Goal: Task Accomplishment & Management: Use online tool/utility

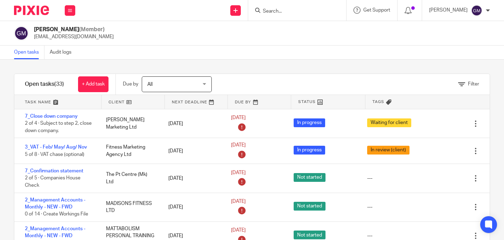
scroll to position [509, 0]
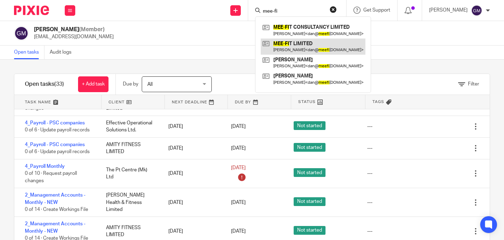
type input "mee-fi"
click at [324, 49] on link at bounding box center [313, 46] width 105 height 16
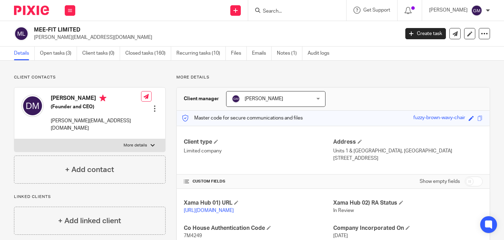
click at [284, 12] on input "Search" at bounding box center [293, 11] width 63 height 6
click at [55, 57] on link "Open tasks (3)" at bounding box center [58, 54] width 37 height 14
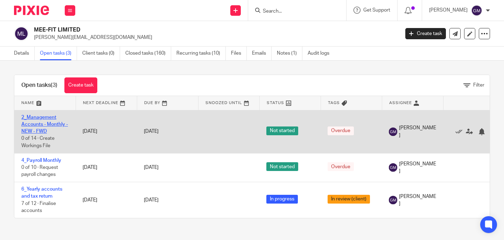
click at [42, 122] on link "2_Management Accounts - Monthly - NEW - FWD" at bounding box center [44, 124] width 47 height 19
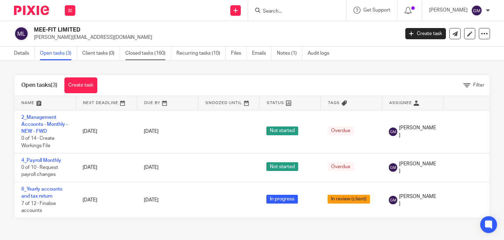
click at [140, 57] on link "Closed tasks (160)" at bounding box center [148, 54] width 46 height 14
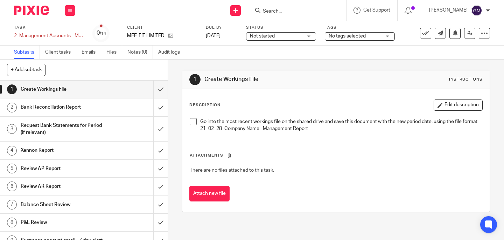
click at [192, 120] on span at bounding box center [193, 121] width 7 height 7
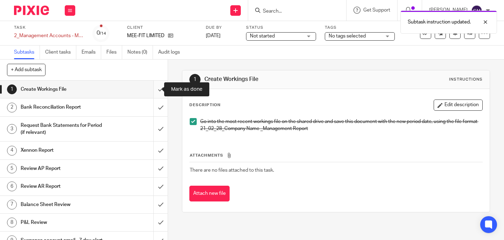
click at [149, 90] on input "submit" at bounding box center [84, 88] width 168 height 17
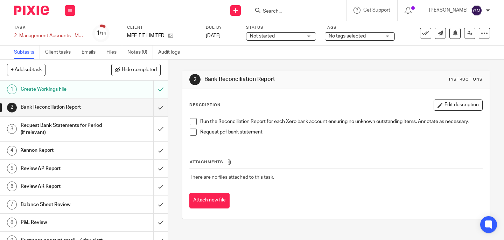
click at [190, 122] on span at bounding box center [193, 121] width 7 height 7
click at [194, 133] on span at bounding box center [193, 131] width 7 height 7
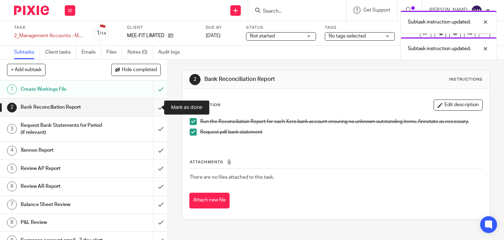
click at [150, 106] on input "submit" at bounding box center [84, 106] width 168 height 17
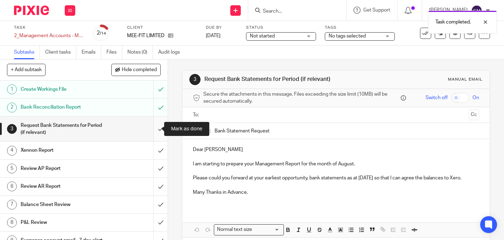
click at [153, 130] on input "submit" at bounding box center [84, 129] width 168 height 25
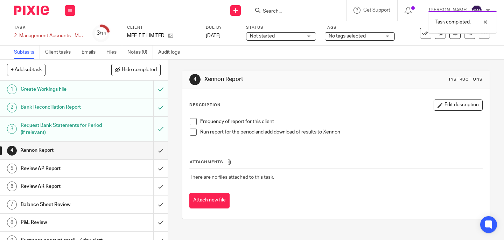
click at [190, 121] on span at bounding box center [193, 121] width 7 height 7
click at [190, 133] on span at bounding box center [193, 131] width 7 height 7
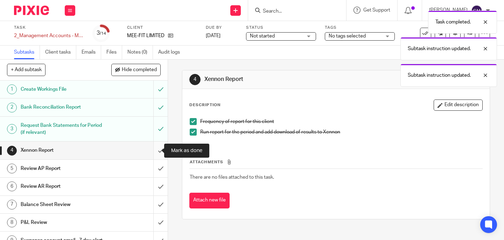
click at [155, 153] on input "submit" at bounding box center [84, 149] width 168 height 17
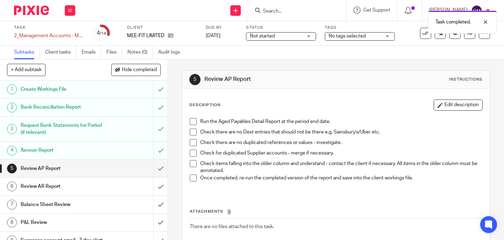
drag, startPoint x: 191, startPoint y: 119, endPoint x: 192, endPoint y: 133, distance: 14.4
click at [191, 119] on span at bounding box center [193, 121] width 7 height 7
click at [192, 131] on span at bounding box center [193, 131] width 7 height 7
click at [190, 141] on span at bounding box center [193, 142] width 7 height 7
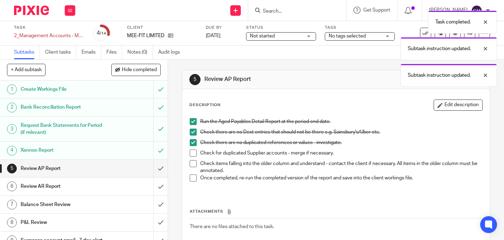
click at [190, 155] on span at bounding box center [193, 152] width 7 height 7
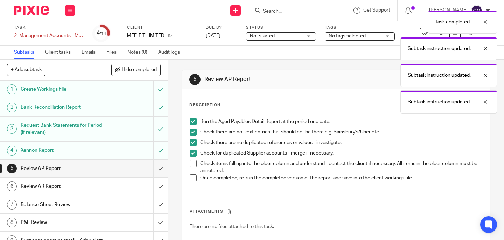
click at [190, 166] on span at bounding box center [193, 163] width 7 height 7
click at [191, 178] on span at bounding box center [193, 177] width 7 height 7
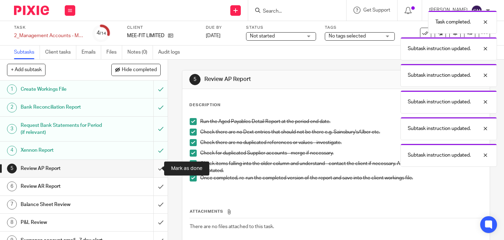
click at [157, 173] on input "submit" at bounding box center [84, 168] width 168 height 17
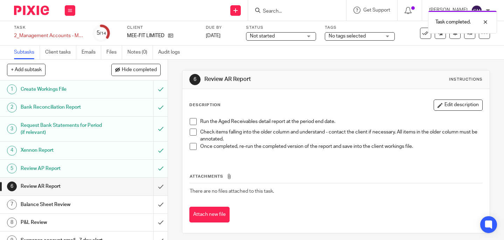
click at [190, 121] on span at bounding box center [193, 121] width 7 height 7
click at [192, 131] on span at bounding box center [193, 131] width 7 height 7
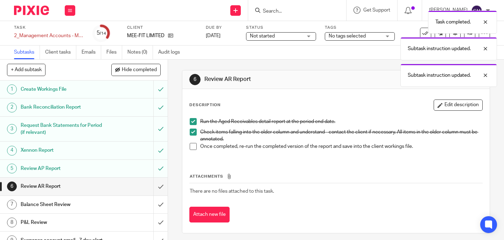
click at [193, 145] on span at bounding box center [193, 146] width 7 height 7
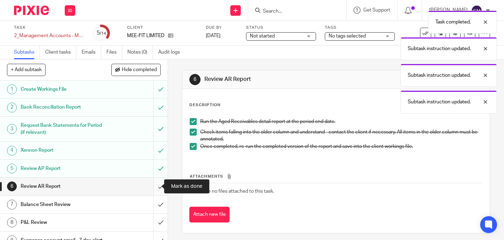
click at [153, 188] on input "submit" at bounding box center [84, 185] width 168 height 17
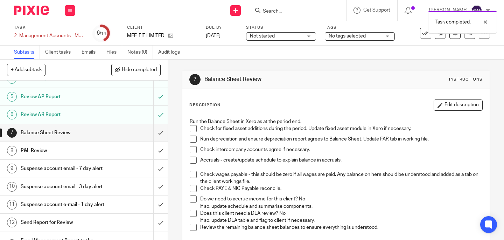
scroll to position [60, 0]
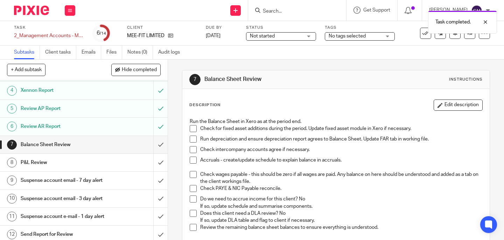
click at [190, 129] on span at bounding box center [193, 128] width 7 height 7
click at [193, 139] on span at bounding box center [193, 138] width 7 height 7
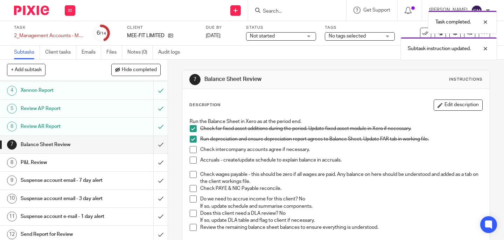
click at [194, 152] on span at bounding box center [193, 149] width 7 height 7
click at [191, 159] on span at bounding box center [193, 159] width 7 height 7
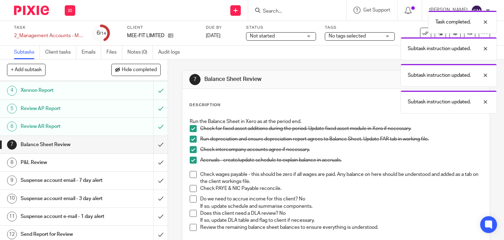
click at [192, 173] on span at bounding box center [193, 174] width 7 height 7
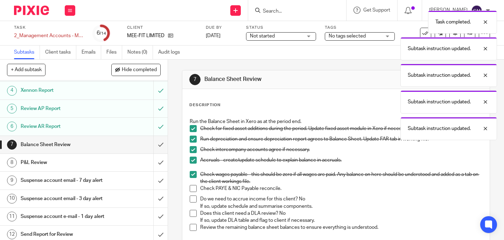
click at [191, 190] on span at bounding box center [193, 188] width 7 height 7
click at [190, 198] on span at bounding box center [193, 198] width 7 height 7
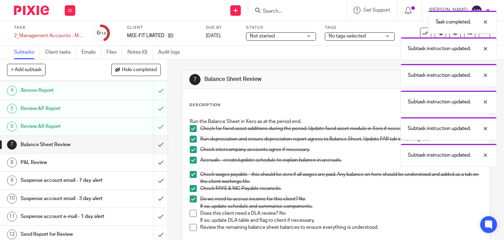
click at [192, 214] on span at bounding box center [193, 213] width 7 height 7
click at [191, 226] on span at bounding box center [193, 227] width 7 height 7
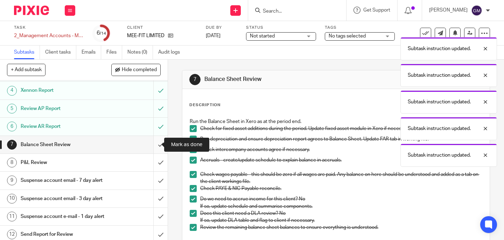
click at [152, 147] on input "submit" at bounding box center [84, 144] width 168 height 17
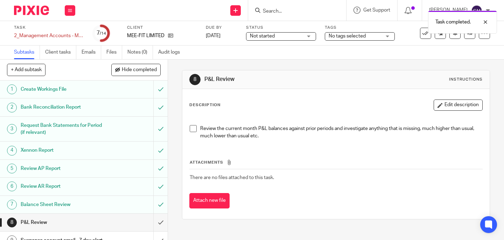
click at [190, 126] on span at bounding box center [193, 128] width 7 height 7
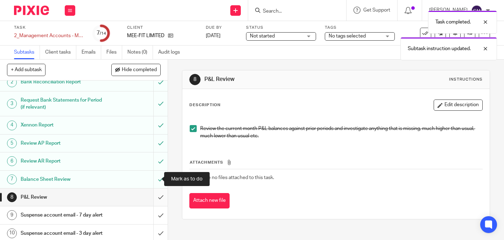
scroll to position [26, 0]
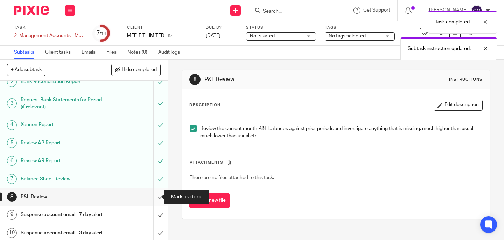
click at [152, 199] on input "submit" at bounding box center [84, 196] width 168 height 17
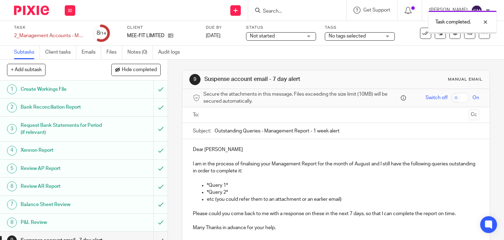
scroll to position [117, 0]
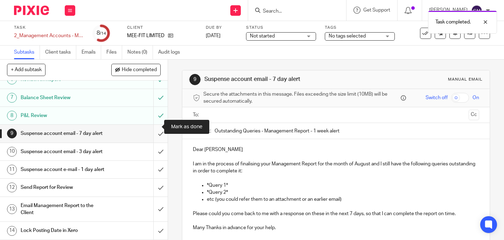
click at [158, 130] on input "submit" at bounding box center [84, 133] width 168 height 17
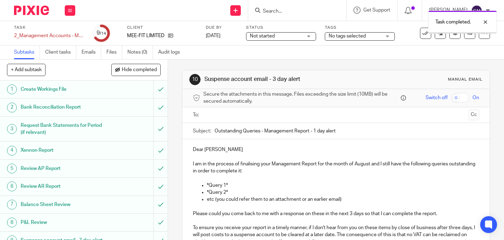
scroll to position [128, 0]
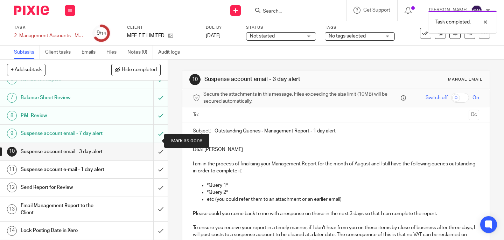
click at [150, 143] on input "submit" at bounding box center [84, 151] width 168 height 17
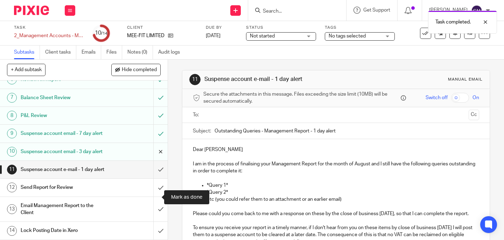
scroll to position [117, 0]
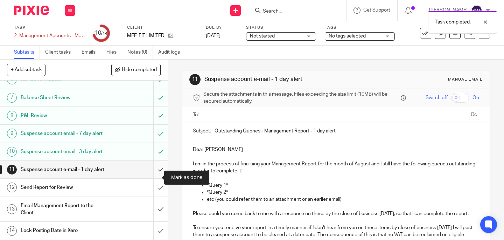
click at [154, 168] on input "submit" at bounding box center [84, 169] width 168 height 17
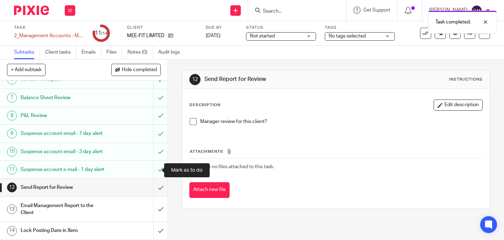
scroll to position [128, 0]
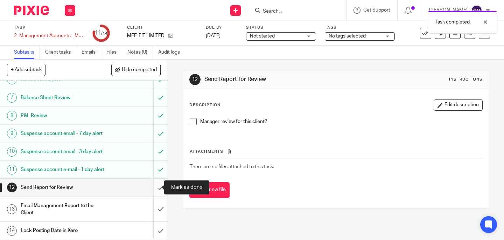
click at [155, 186] on input "submit" at bounding box center [84, 186] width 168 height 17
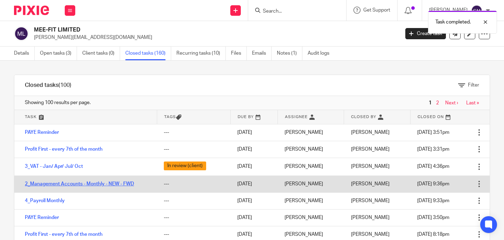
click at [57, 182] on link "2_Management Accounts - Monthly - NEW - FWD" at bounding box center [79, 183] width 109 height 5
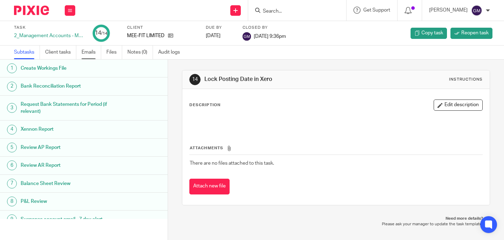
click at [98, 51] on link "Emails" at bounding box center [92, 52] width 20 height 14
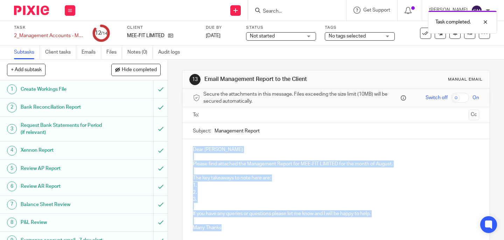
drag, startPoint x: 188, startPoint y: 148, endPoint x: 222, endPoint y: 228, distance: 86.1
click at [222, 228] on div "Dear [PERSON_NAME] Please find attached the Management Report for MEE-FIT LIMIT…" at bounding box center [335, 187] width 307 height 97
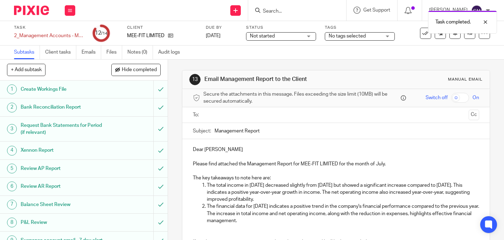
scroll to position [35, 0]
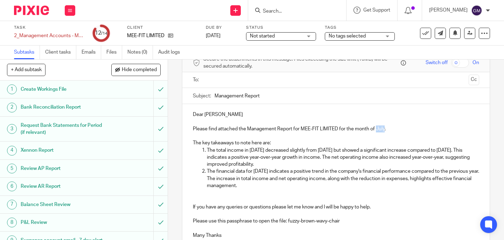
drag, startPoint x: 376, startPoint y: 129, endPoint x: 383, endPoint y: 131, distance: 7.6
click at [383, 131] on p "Please find attached the Management Report for MEE-FIT LIMITED for the month of…" at bounding box center [336, 128] width 286 height 7
drag, startPoint x: 210, startPoint y: 150, endPoint x: 291, endPoint y: 164, distance: 82.0
click at [291, 164] on li "The total income in July 2025 decreased slightly from June 2025 but showed a si…" at bounding box center [343, 157] width 272 height 21
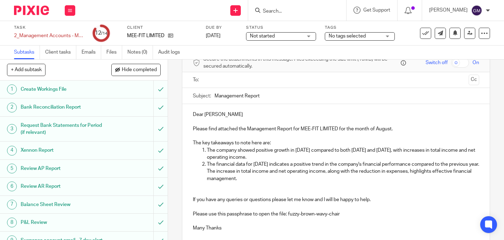
drag, startPoint x: 205, startPoint y: 163, endPoint x: 296, endPoint y: 180, distance: 92.5
click at [296, 180] on p "The financial data for July 2025 indicates a positive trend in the company's fi…" at bounding box center [343, 171] width 272 height 21
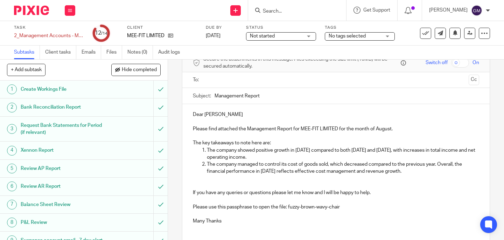
click at [244, 82] on input "text" at bounding box center [336, 80] width 260 height 8
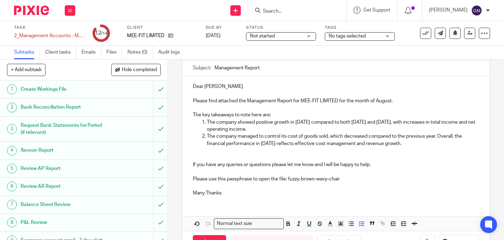
scroll to position [89, 0]
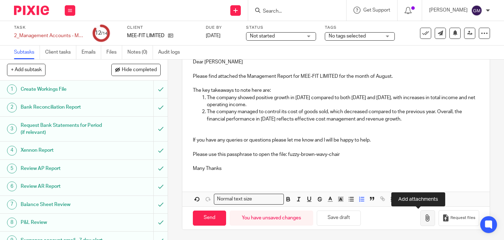
click at [424, 218] on icon "button" at bounding box center [427, 217] width 7 height 7
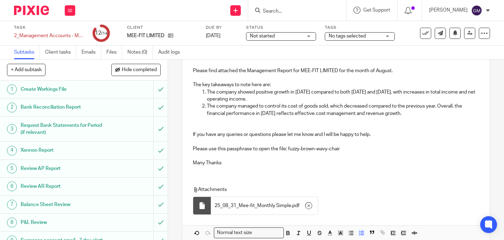
scroll to position [128, 0]
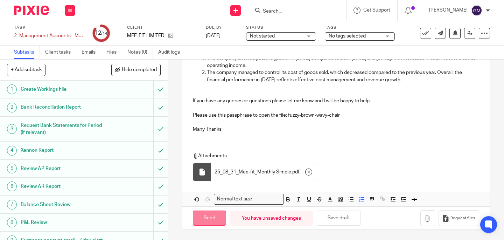
click at [213, 216] on input "Send" at bounding box center [209, 217] width 33 height 15
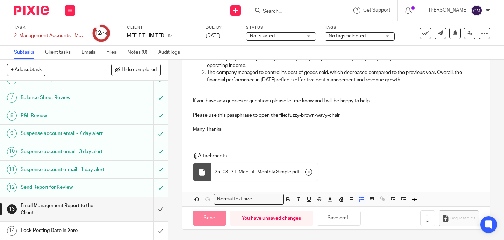
type input "Sent"
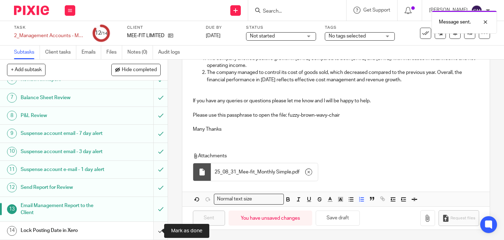
click at [154, 231] on input "submit" at bounding box center [84, 230] width 168 height 17
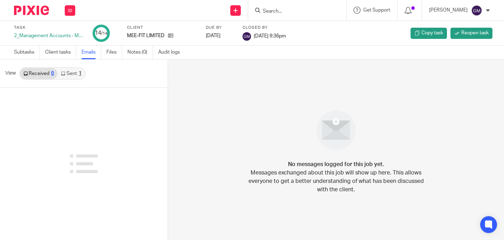
click at [73, 78] on link "Sent 1" at bounding box center [70, 73] width 27 height 11
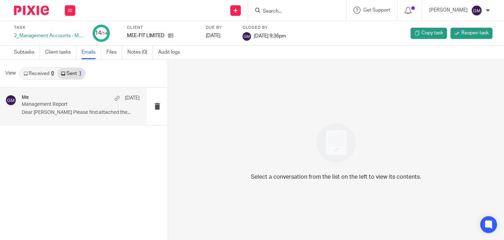
click at [78, 112] on p "Dear Daniel Please find attached the..." at bounding box center [81, 113] width 118 height 6
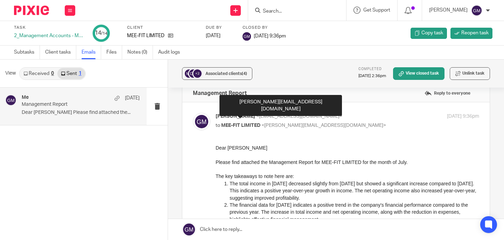
scroll to position [26, 0]
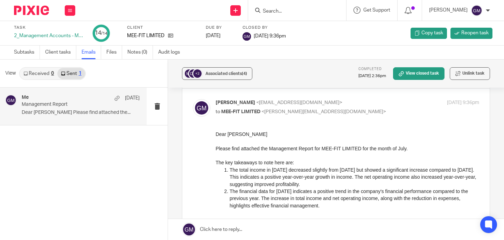
drag, startPoint x: 428, startPoint y: 263, endPoint x: 326, endPoint y: 196, distance: 121.8
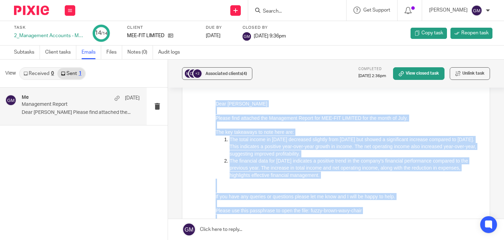
scroll to position [56, 0]
drag, startPoint x: 270, startPoint y: 228, endPoint x: 216, endPoint y: 106, distance: 133.8
click at [216, 106] on div "Dear Daniel Please find attached the Management Report for MEE-FIT LIMITED for …" at bounding box center [348, 164] width 264 height 128
copy div "Dear Daniel Please find attached the Management Report for MEE-FIT LIMITED for …"
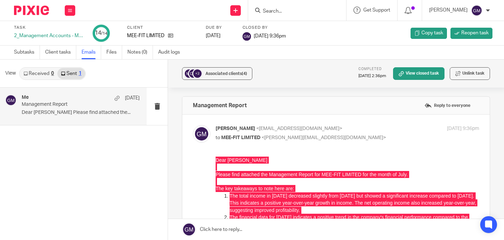
click at [305, 9] on input "Search" at bounding box center [293, 11] width 63 height 6
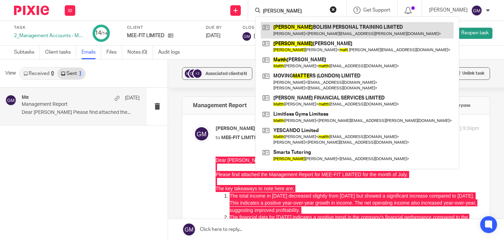
type input "matta"
click at [308, 24] on link at bounding box center [357, 30] width 193 height 16
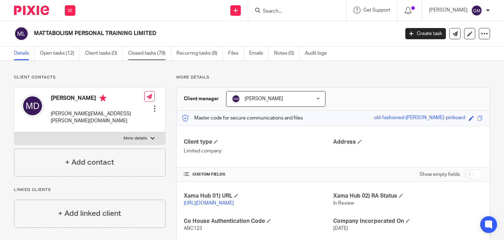
click at [150, 54] on link "Closed tasks (78)" at bounding box center [149, 54] width 43 height 14
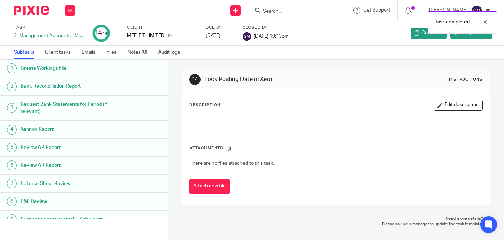
click at [295, 10] on div "Task completed." at bounding box center [374, 20] width 245 height 27
click at [291, 12] on div "Task completed." at bounding box center [374, 20] width 245 height 27
click at [278, 10] on div "Task completed." at bounding box center [374, 20] width 245 height 27
click at [281, 7] on div "Task completed." at bounding box center [374, 20] width 245 height 27
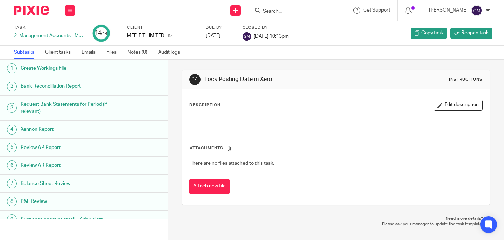
drag, startPoint x: 279, startPoint y: 15, endPoint x: 283, endPoint y: 11, distance: 6.2
click at [279, 15] on div "Task completed." at bounding box center [374, 20] width 245 height 27
click at [283, 11] on input "Search" at bounding box center [293, 11] width 63 height 6
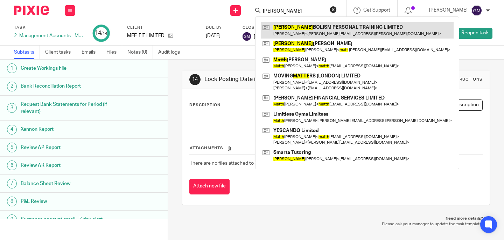
type input "matta"
click at [292, 25] on link at bounding box center [357, 30] width 193 height 16
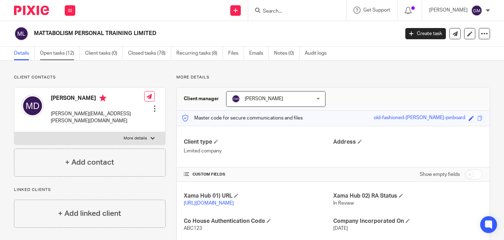
click at [76, 53] on link "Open tasks (12)" at bounding box center [60, 54] width 40 height 14
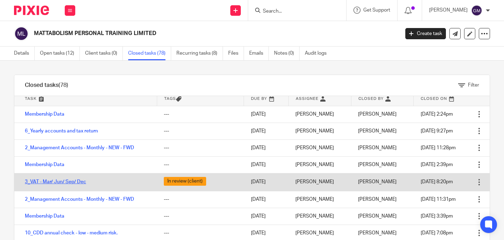
scroll to position [10, 0]
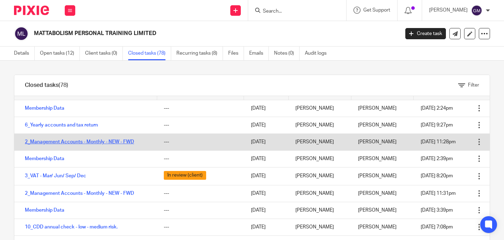
click at [59, 139] on link "2_Management Accounts - Monthly - NEW - FWD" at bounding box center [79, 141] width 109 height 5
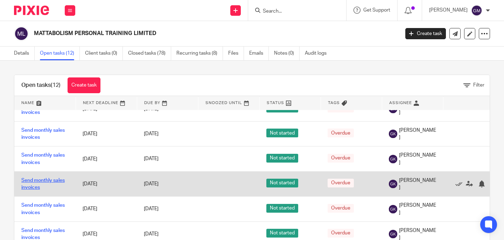
scroll to position [185, 0]
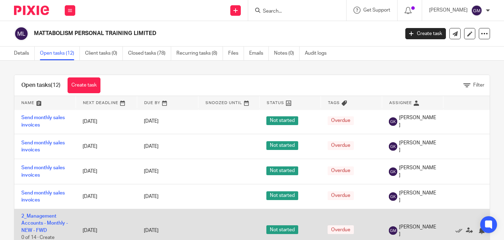
click at [36, 220] on td "2_Management Accounts - Monthly - NEW - FWD 0 of 14 · Create Workings File" at bounding box center [44, 230] width 61 height 43
click at [37, 216] on link "2_Management Accounts - Monthly - NEW - FWD" at bounding box center [44, 222] width 47 height 19
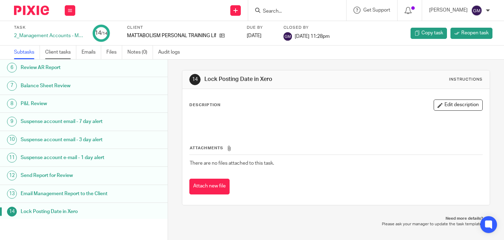
scroll to position [99, 0]
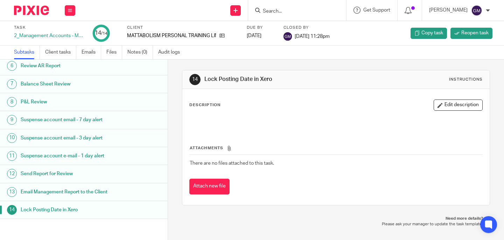
drag, startPoint x: 87, startPoint y: 52, endPoint x: 61, endPoint y: 4, distance: 55.0
click at [87, 52] on link "Emails" at bounding box center [92, 52] width 20 height 14
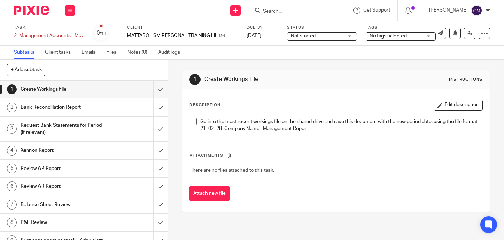
click at [193, 121] on span at bounding box center [193, 121] width 7 height 7
click at [157, 92] on input "submit" at bounding box center [84, 88] width 168 height 17
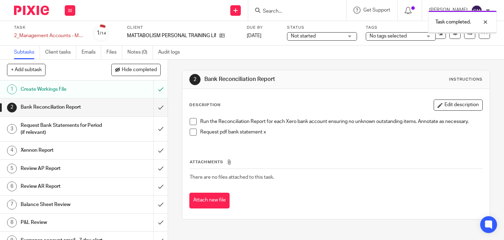
click at [192, 119] on span at bounding box center [193, 121] width 7 height 7
click at [193, 132] on span at bounding box center [193, 131] width 7 height 7
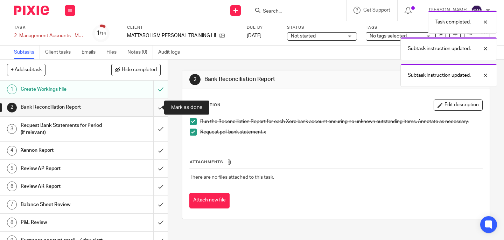
click at [159, 109] on input "submit" at bounding box center [84, 106] width 168 height 17
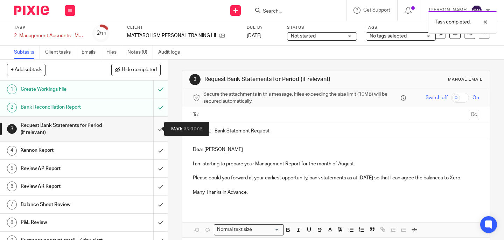
click at [150, 130] on input "submit" at bounding box center [84, 129] width 168 height 25
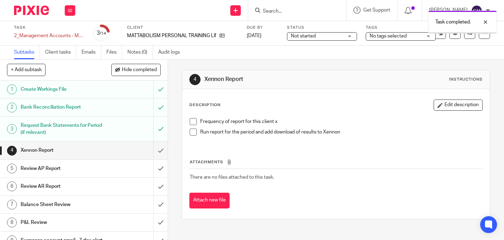
click at [186, 123] on div "Frequency of report for this client x Run report for the period and add downloa…" at bounding box center [336, 129] width 300 height 30
click at [190, 122] on span at bounding box center [193, 121] width 7 height 7
click at [190, 136] on li "Run report for the period and add download of results to Xennon" at bounding box center [336, 133] width 293 height 10
click at [190, 133] on span at bounding box center [193, 131] width 7 height 7
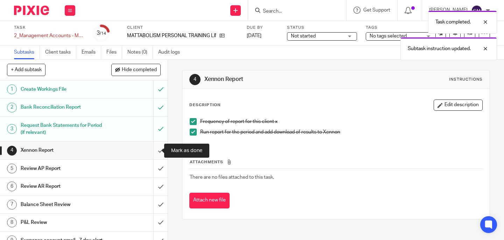
click at [156, 155] on input "submit" at bounding box center [84, 149] width 168 height 17
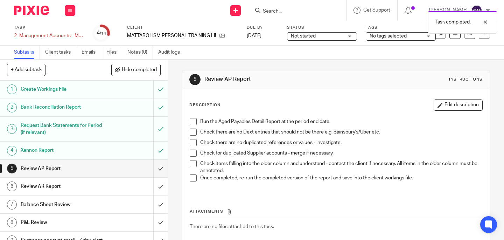
click at [192, 124] on span at bounding box center [193, 121] width 7 height 7
click at [191, 133] on span at bounding box center [193, 131] width 7 height 7
click at [190, 144] on span at bounding box center [193, 142] width 7 height 7
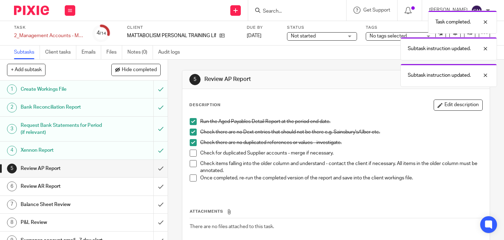
click at [190, 154] on span at bounding box center [193, 152] width 7 height 7
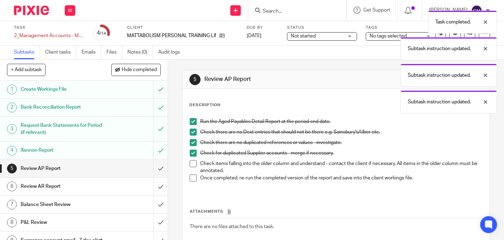
click at [191, 166] on span at bounding box center [193, 163] width 7 height 7
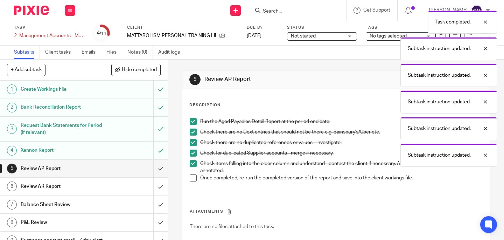
click at [190, 175] on span at bounding box center [193, 177] width 7 height 7
click at [153, 172] on input "submit" at bounding box center [84, 168] width 168 height 17
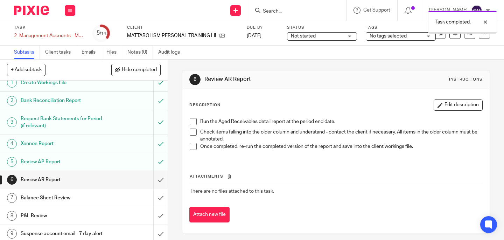
scroll to position [12, 0]
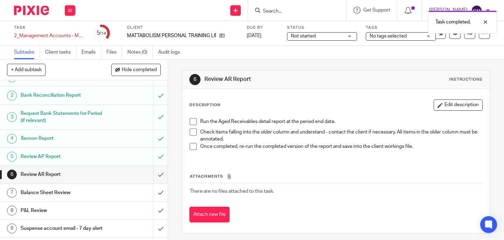
click at [190, 119] on span at bounding box center [193, 121] width 7 height 7
click at [190, 128] on li "Run the Aged Receivables detail report at the period end date." at bounding box center [336, 123] width 293 height 10
click at [190, 132] on span at bounding box center [193, 131] width 7 height 7
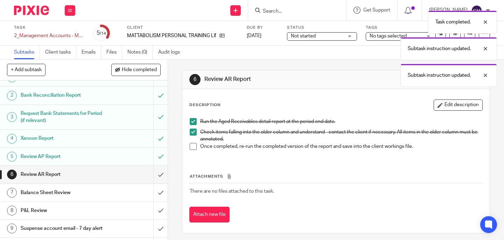
click at [190, 144] on span at bounding box center [193, 146] width 7 height 7
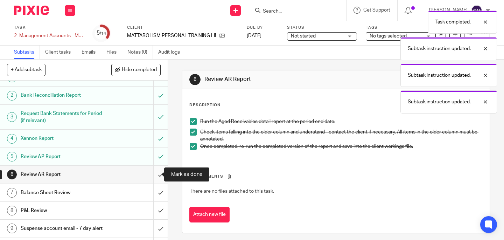
click at [157, 176] on input "submit" at bounding box center [84, 174] width 168 height 17
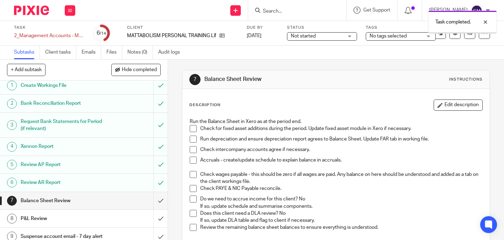
scroll to position [5, 0]
click at [191, 127] on span at bounding box center [193, 128] width 7 height 7
click at [190, 139] on span at bounding box center [193, 138] width 7 height 7
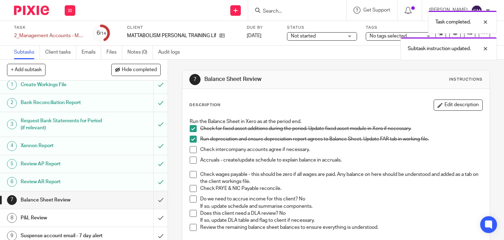
click at [190, 148] on span at bounding box center [193, 149] width 7 height 7
click at [190, 162] on span at bounding box center [193, 159] width 7 height 7
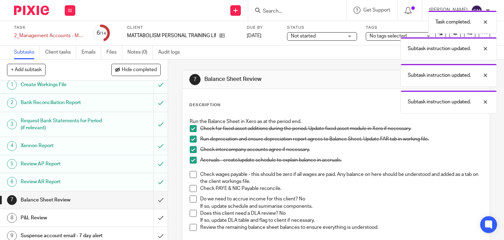
drag, startPoint x: 191, startPoint y: 173, endPoint x: 190, endPoint y: 182, distance: 9.5
click at [191, 173] on span at bounding box center [193, 174] width 7 height 7
click at [190, 183] on li "Check wages payable - this should be zero if all wages are paid. Any balance on…" at bounding box center [336, 178] width 293 height 14
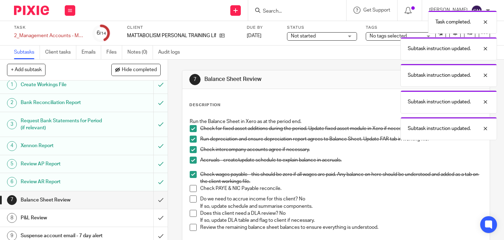
click at [192, 187] on span at bounding box center [193, 188] width 7 height 7
click at [191, 199] on span at bounding box center [193, 198] width 7 height 7
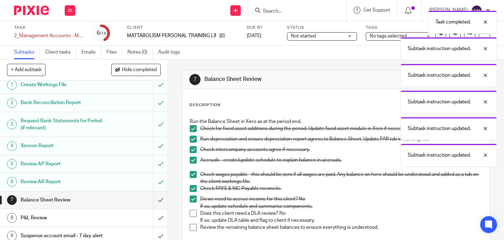
click at [191, 214] on span at bounding box center [193, 213] width 7 height 7
drag, startPoint x: 191, startPoint y: 228, endPoint x: 157, endPoint y: 206, distance: 40.2
click at [191, 228] on span at bounding box center [193, 227] width 7 height 7
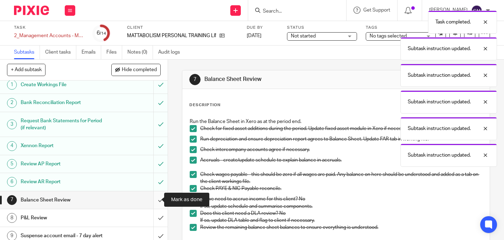
click at [157, 202] on input "submit" at bounding box center [84, 199] width 168 height 17
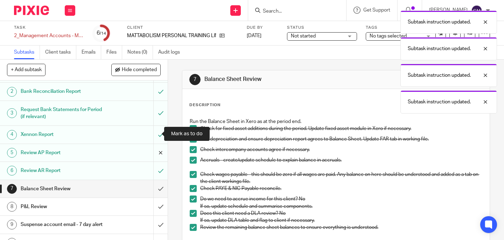
scroll to position [49, 0]
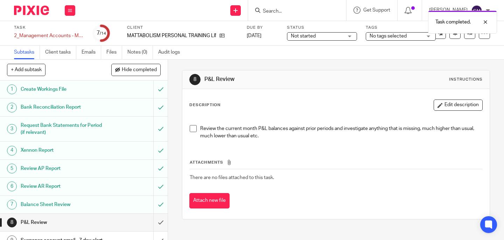
click at [190, 128] on span at bounding box center [193, 128] width 7 height 7
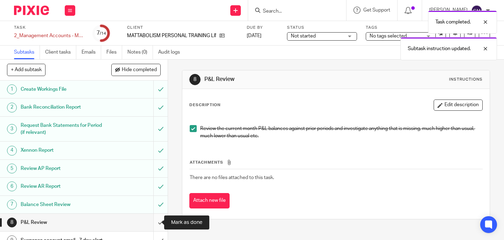
click at [158, 225] on input "submit" at bounding box center [84, 221] width 168 height 17
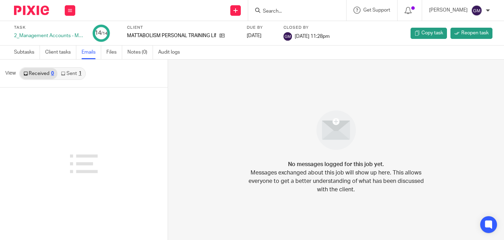
click at [77, 75] on link "Sent 1" at bounding box center [70, 73] width 27 height 11
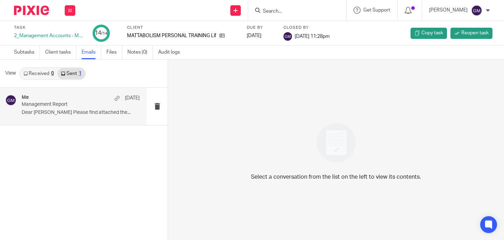
click at [87, 110] on p "Dear Matt Please find attached the..." at bounding box center [81, 113] width 118 height 6
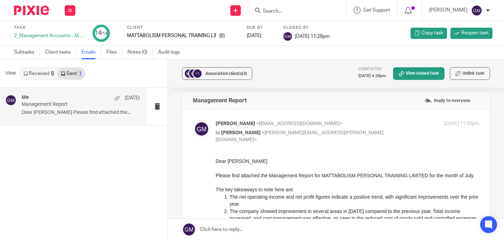
scroll to position [12, 0]
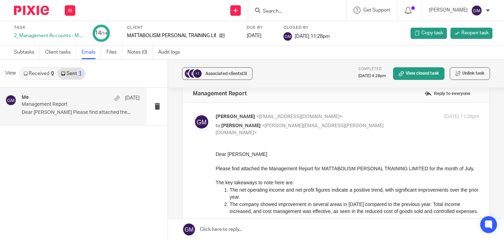
drag, startPoint x: 429, startPoint y: 297, endPoint x: 288, endPoint y: 194, distance: 174.8
drag, startPoint x: 216, startPoint y: 154, endPoint x: 346, endPoint y: 199, distance: 138.1
click at [335, 213] on div "Dear Matt Please find attached the Management Report for MATTABOLISM PERSONAL T…" at bounding box center [348, 203] width 264 height 107
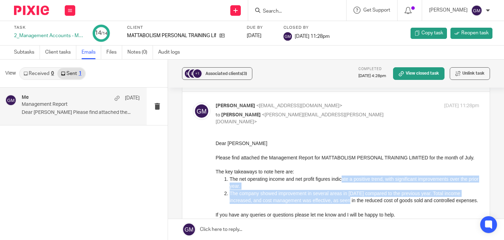
scroll to position [24, 0]
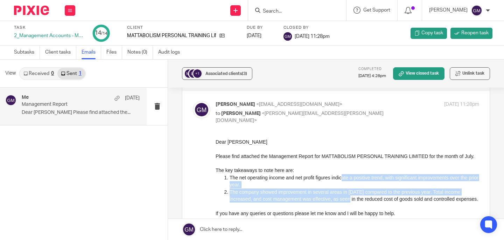
drag, startPoint x: 346, startPoint y: 187, endPoint x: 363, endPoint y: 207, distance: 26.1
click at [363, 207] on div "Dear Matt Please find attached the Management Report for MATTABOLISM PERSONAL T…" at bounding box center [348, 191] width 264 height 107
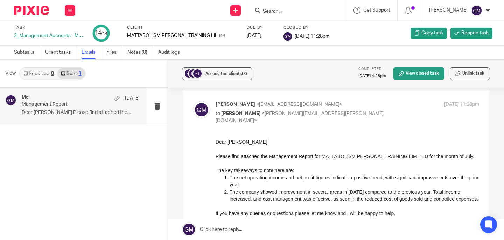
click at [219, 140] on p "Dear Matt" at bounding box center [348, 141] width 264 height 7
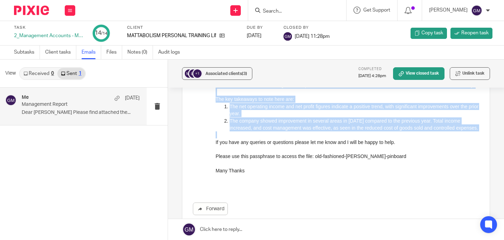
scroll to position [115, 0]
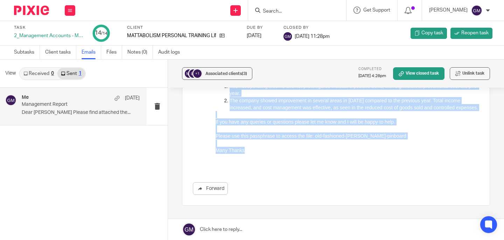
drag, startPoint x: 216, startPoint y: 50, endPoint x: 249, endPoint y: 160, distance: 115.5
click at [274, 153] on div "Dear Matt Please find attached the Management Report for MATTABOLISM PERSONAL T…" at bounding box center [348, 100] width 264 height 107
copy div "Dear Matt Please find attached the Management Report for MATTABOLISM PERSONAL T…"
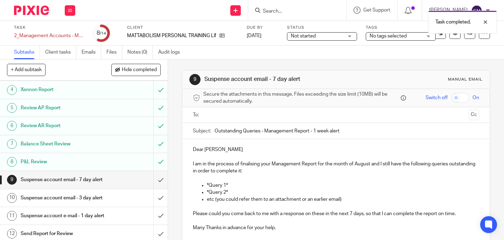
scroll to position [75, 0]
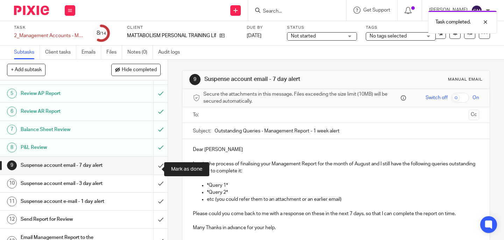
click at [157, 170] on input "submit" at bounding box center [84, 164] width 168 height 17
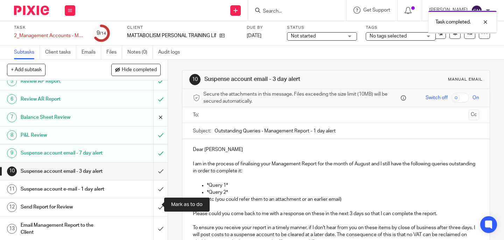
scroll to position [128, 0]
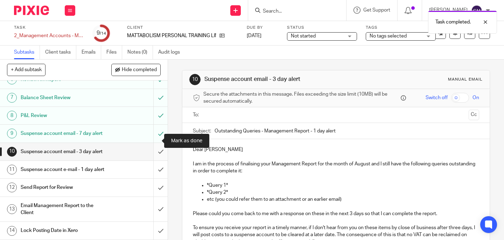
click at [148, 143] on input "submit" at bounding box center [84, 151] width 168 height 17
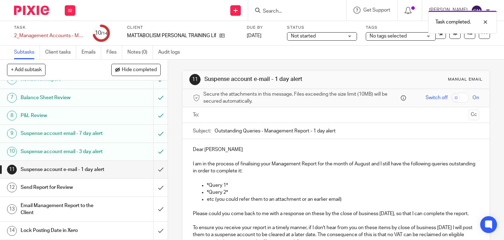
scroll to position [128, 0]
click at [151, 168] on input "submit" at bounding box center [84, 169] width 168 height 17
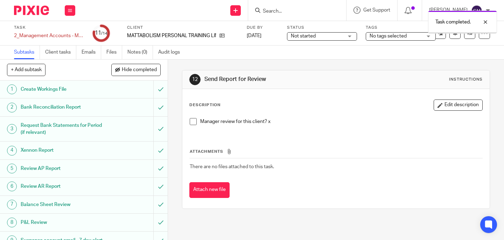
scroll to position [128, 0]
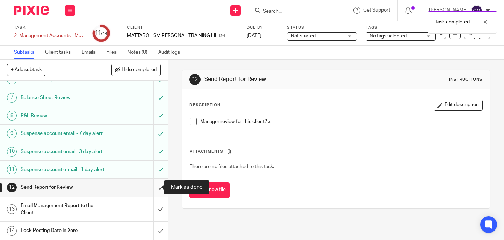
click at [157, 190] on input "submit" at bounding box center [84, 186] width 168 height 17
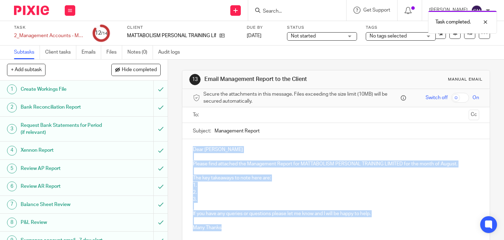
drag, startPoint x: 190, startPoint y: 149, endPoint x: 224, endPoint y: 224, distance: 82.2
click at [224, 224] on div "Dear Matt Please find attached the Management Report for MATTABOLISM PERSONAL T…" at bounding box center [335, 187] width 307 height 97
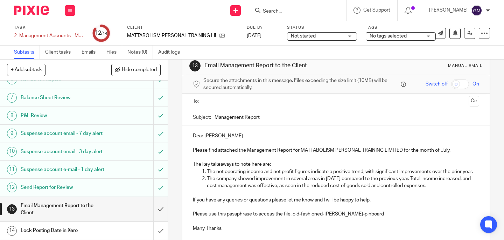
scroll to position [128, 0]
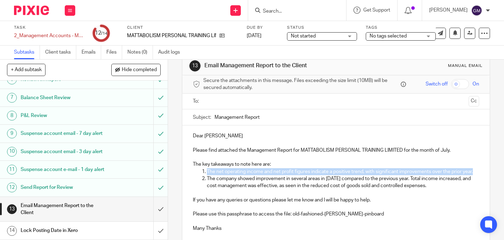
drag, startPoint x: 204, startPoint y: 169, endPoint x: 218, endPoint y: 178, distance: 16.5
click at [218, 175] on li "The net operating income and net profit figures indicate a positive trend, with…" at bounding box center [343, 171] width 272 height 7
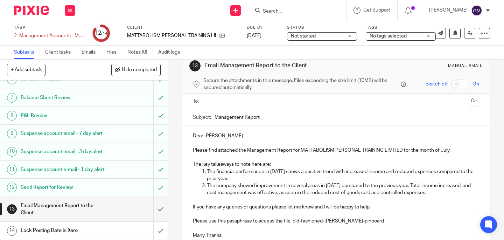
drag, startPoint x: 205, startPoint y: 185, endPoint x: 442, endPoint y: 193, distance: 237.4
click at [442, 193] on p "The company showed improvement in several areas in July 2025 compared to the pr…" at bounding box center [343, 189] width 272 height 14
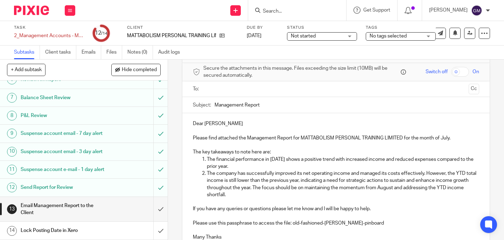
scroll to position [26, 0]
click at [221, 88] on input "text" at bounding box center [336, 89] width 260 height 8
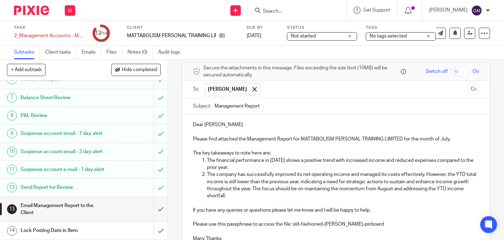
scroll to position [96, 0]
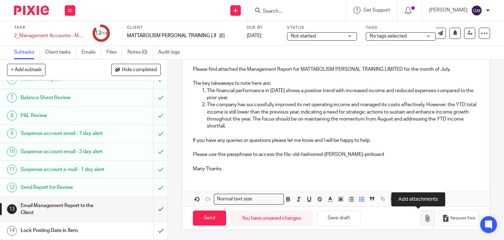
click at [424, 218] on icon "button" at bounding box center [427, 218] width 7 height 7
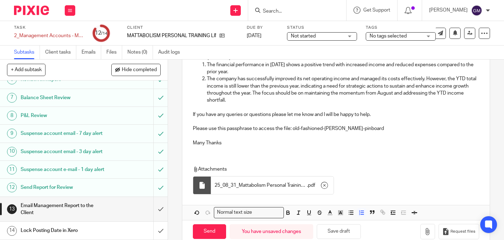
scroll to position [68, 0]
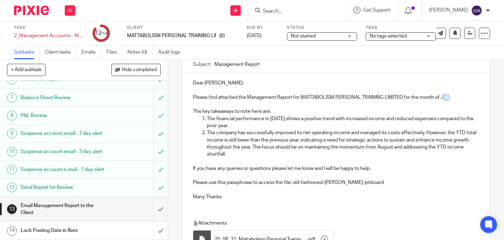
drag, startPoint x: 441, startPoint y: 96, endPoint x: 447, endPoint y: 97, distance: 6.3
click at [447, 97] on p "Please find attached the Management Report for MATTABOLISM PERSONAL TRAINING LI…" at bounding box center [336, 97] width 286 height 7
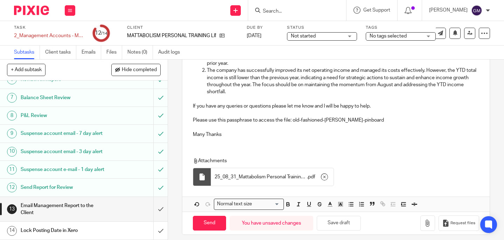
scroll to position [135, 0]
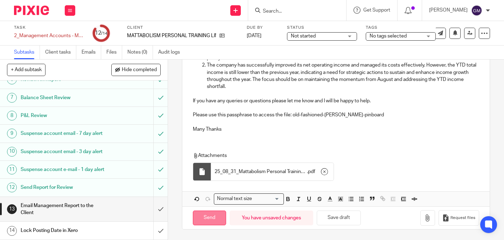
click at [215, 216] on input "Send" at bounding box center [209, 217] width 33 height 15
type input "Sent"
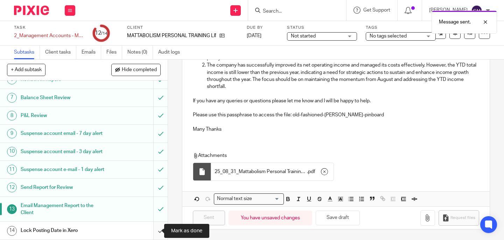
drag, startPoint x: 155, startPoint y: 230, endPoint x: 152, endPoint y: 231, distance: 3.8
click at [155, 230] on input "submit" at bounding box center [84, 230] width 168 height 17
